Goal: Complete application form

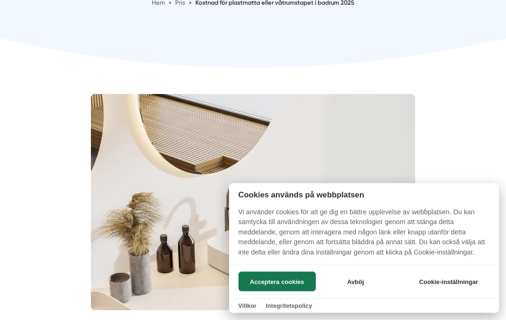
scroll to position [193, 0]
click at [361, 292] on button "Avböj" at bounding box center [355, 282] width 74 height 20
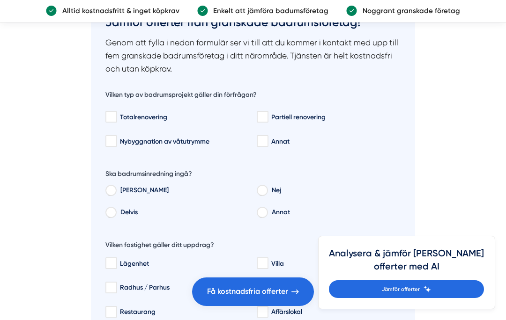
scroll to position [1403, 0]
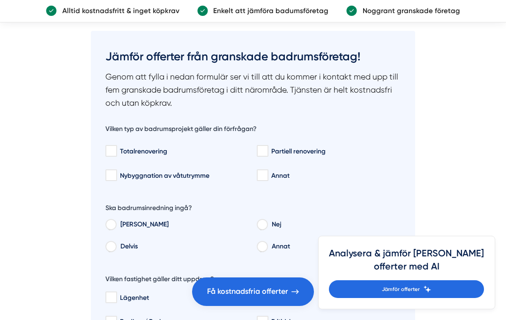
click at [267, 149] on input "Partiell renovering" at bounding box center [262, 151] width 11 height 9
checkbox input "true"
click at [116, 222] on input "[PERSON_NAME]" at bounding box center [110, 226] width 10 height 8
radio input "true"
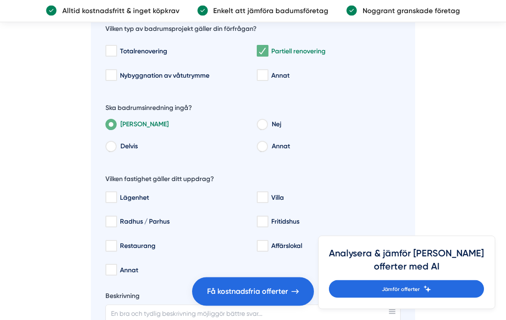
scroll to position [1504, 0]
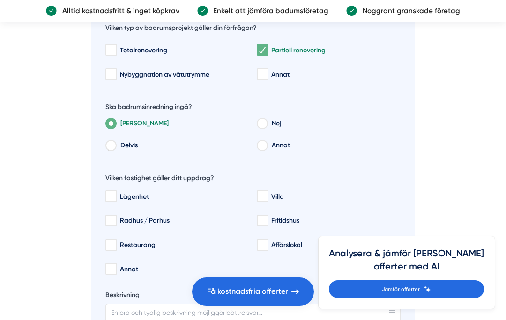
click at [256, 219] on label "Fritidshus" at bounding box center [327, 221] width 147 height 16
click at [257, 219] on input "Fritidshus" at bounding box center [262, 220] width 11 height 9
checkbox input "true"
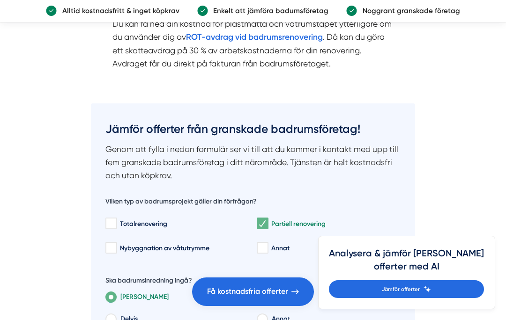
scroll to position [1330, 0]
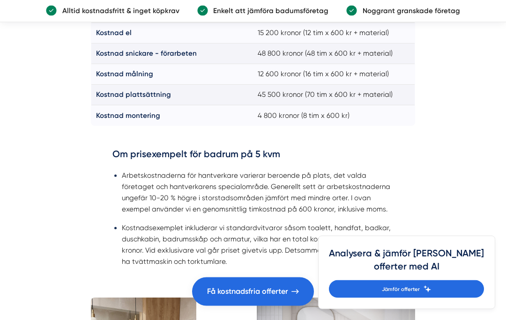
scroll to position [1135, 0]
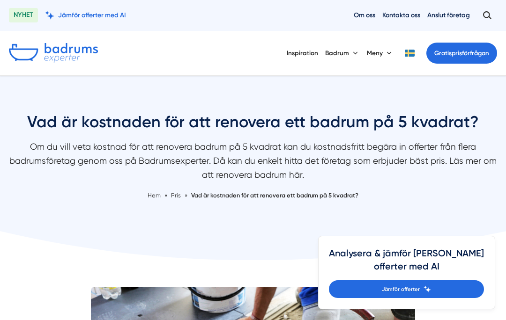
scroll to position [1043, 0]
